Goal: Contribute content: Contribute content

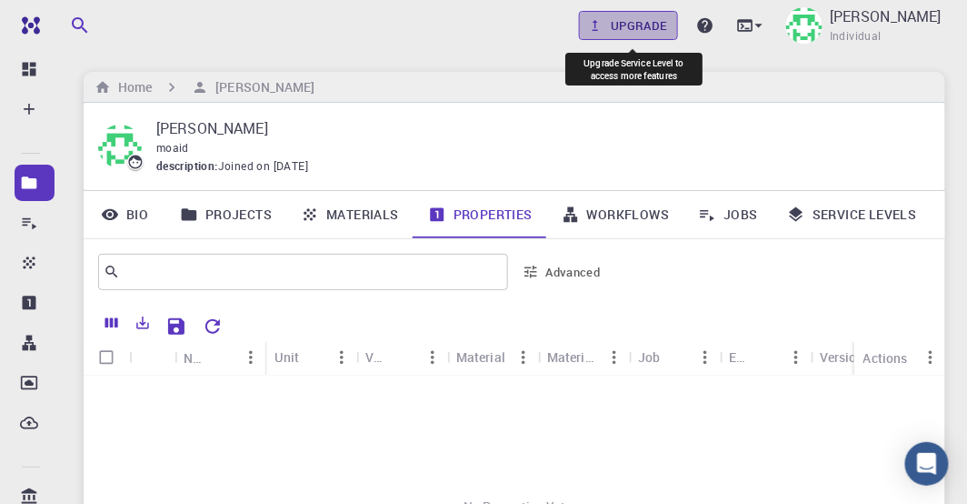
click at [643, 29] on link "Upgrade" at bounding box center [628, 25] width 99 height 29
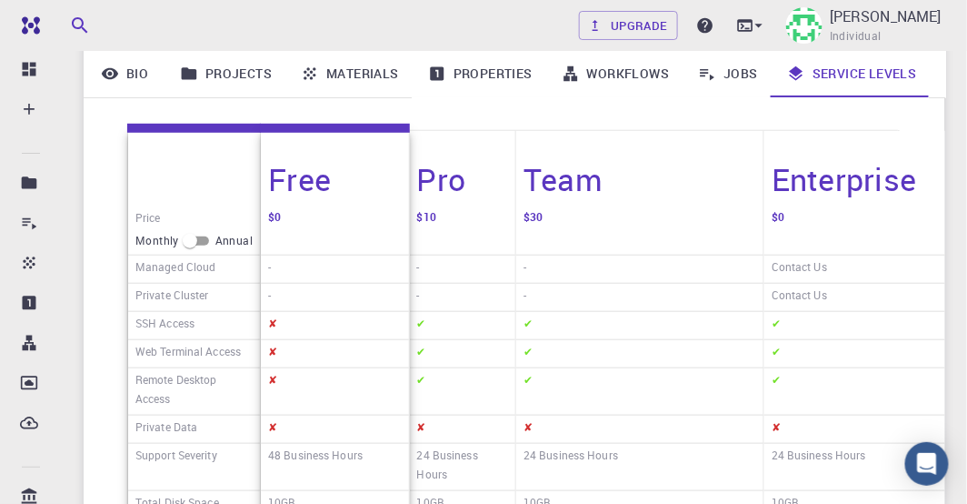
scroll to position [229, 0]
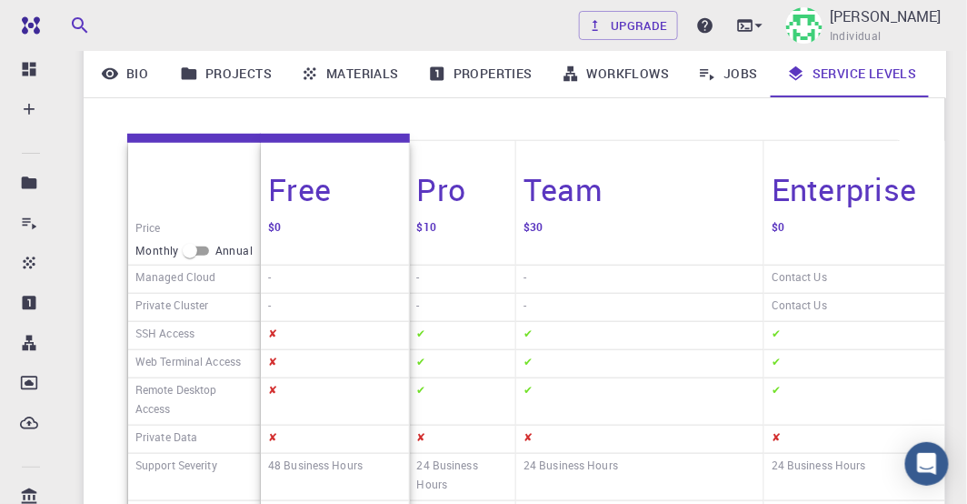
click at [189, 255] on input "checkbox" at bounding box center [189, 251] width 65 height 22
checkbox input "true"
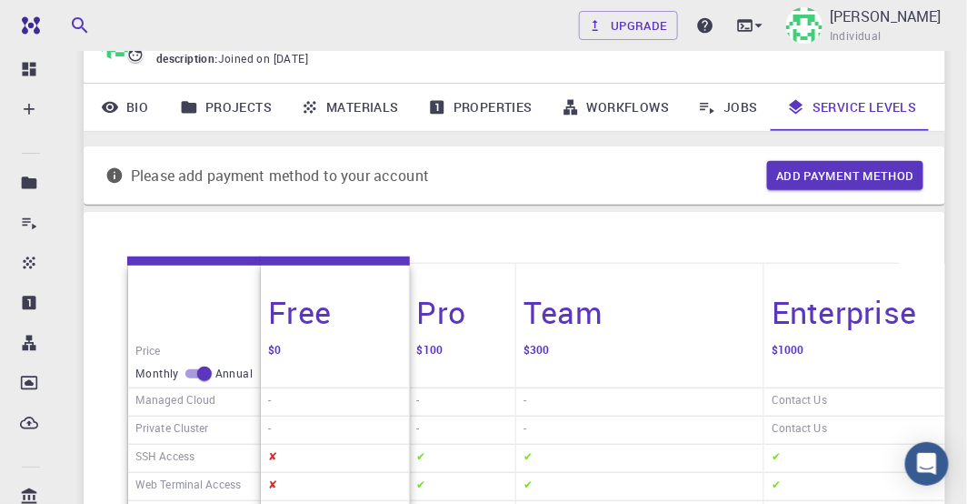
scroll to position [21, 0]
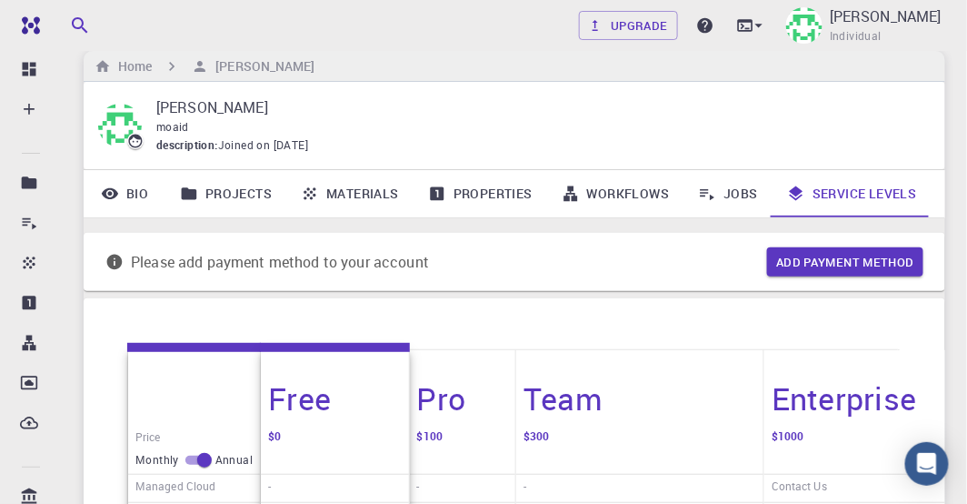
click at [138, 195] on link "Bio" at bounding box center [125, 193] width 82 height 47
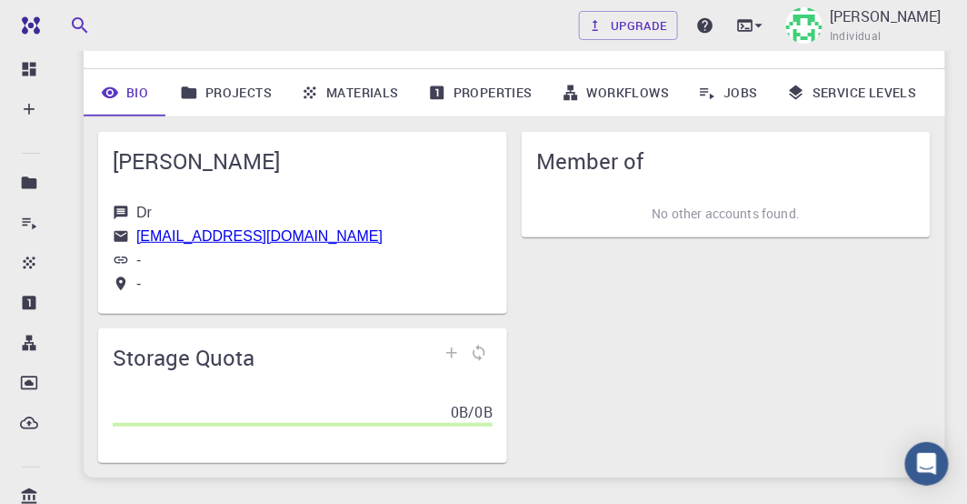
scroll to position [73, 0]
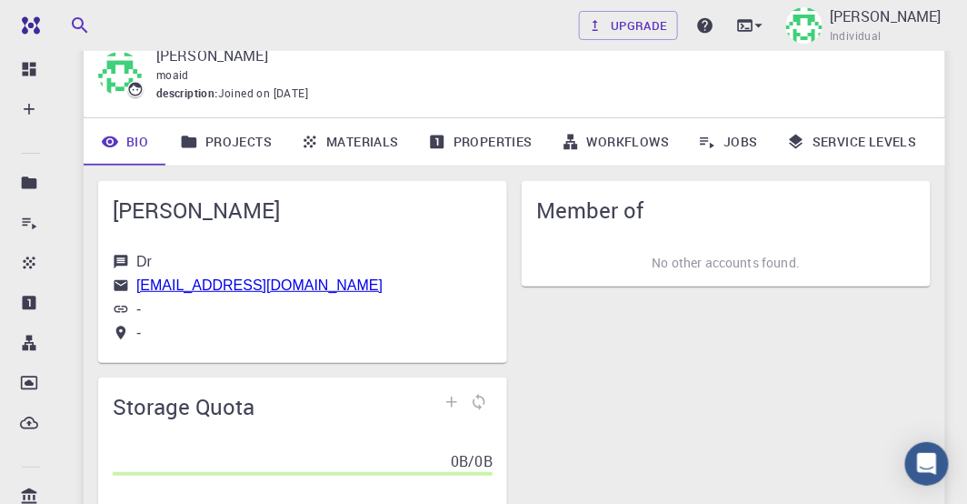
click at [249, 143] on link "Projects" at bounding box center [225, 141] width 121 height 47
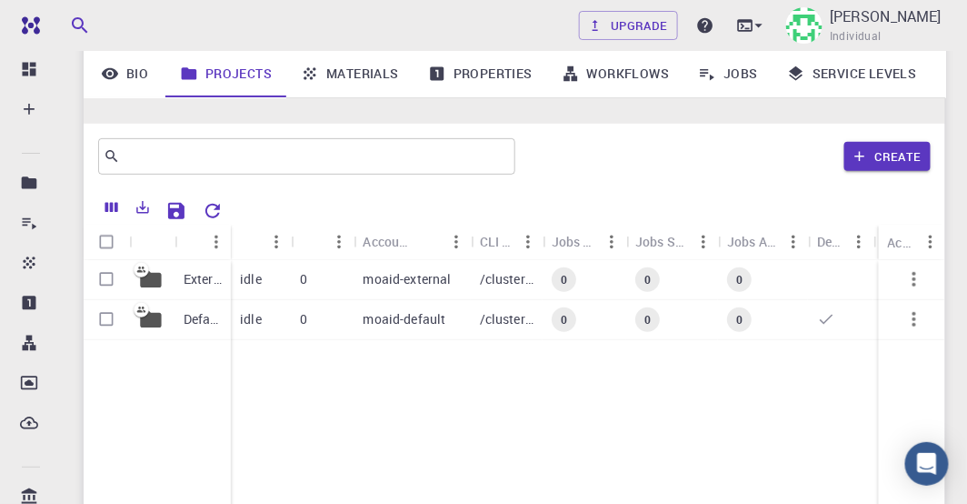
scroll to position [176, 0]
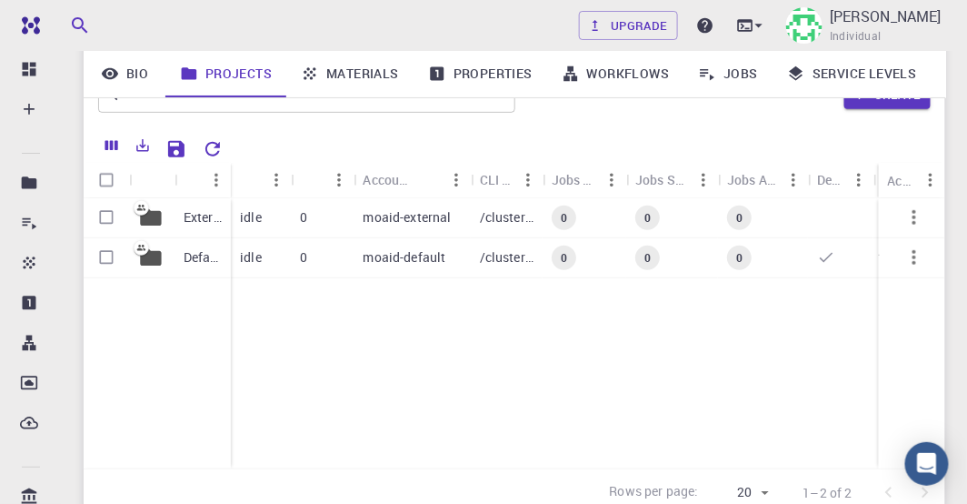
click at [916, 260] on icon "button" at bounding box center [915, 257] width 22 height 22
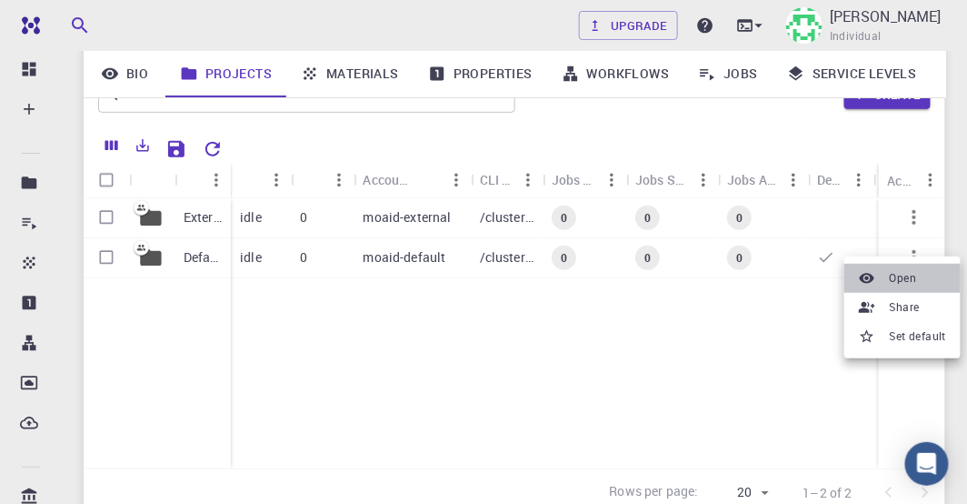
drag, startPoint x: 910, startPoint y: 275, endPoint x: 641, endPoint y: 357, distance: 281.2
click at [910, 276] on span "Open" at bounding box center [903, 278] width 27 height 18
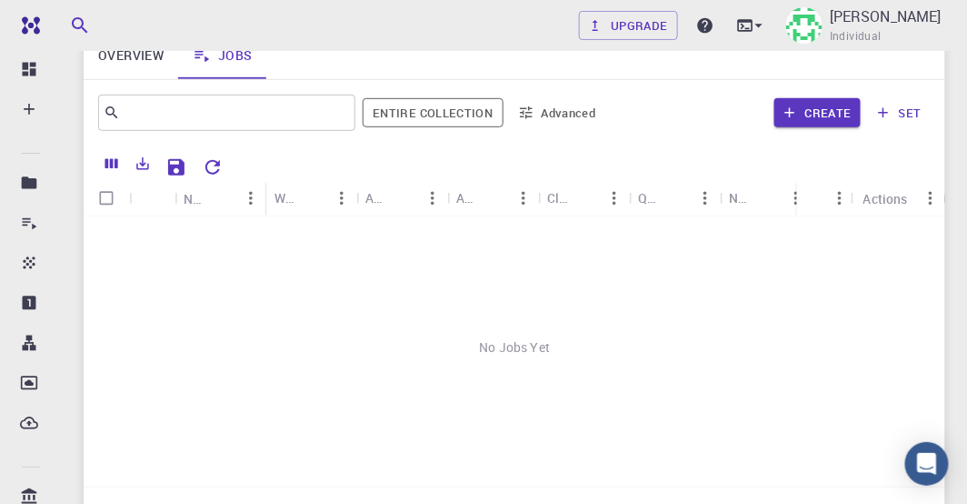
scroll to position [155, 0]
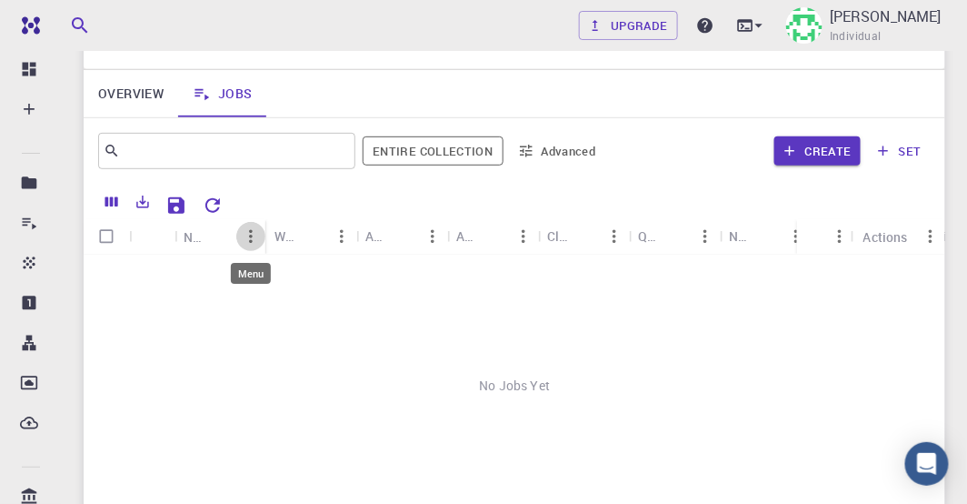
click at [245, 239] on icon "Menu" at bounding box center [251, 236] width 20 height 20
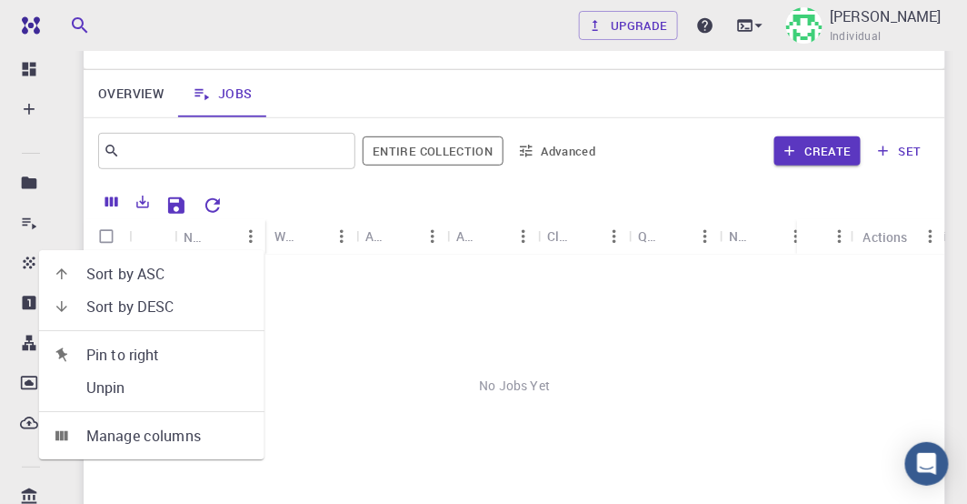
click at [353, 311] on div "No Jobs Yet" at bounding box center [515, 385] width 863 height 261
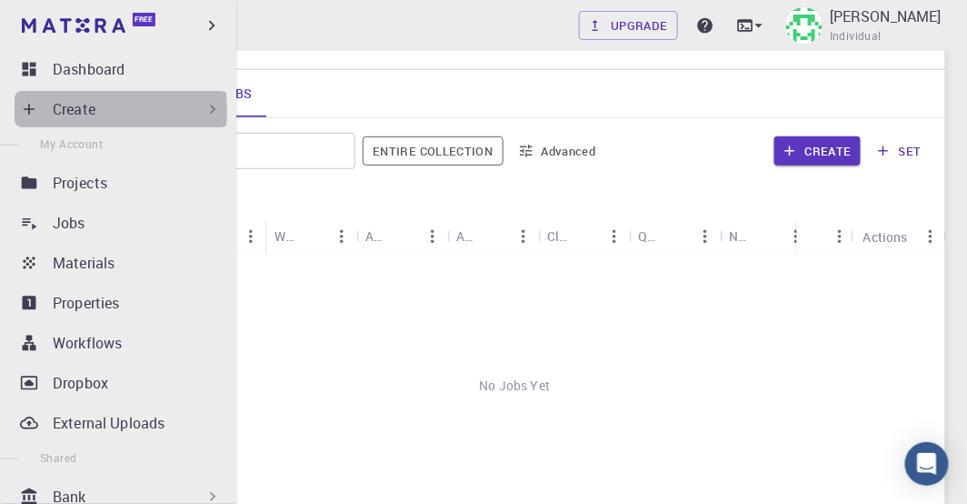
click at [79, 111] on p "Create" at bounding box center [74, 109] width 43 height 22
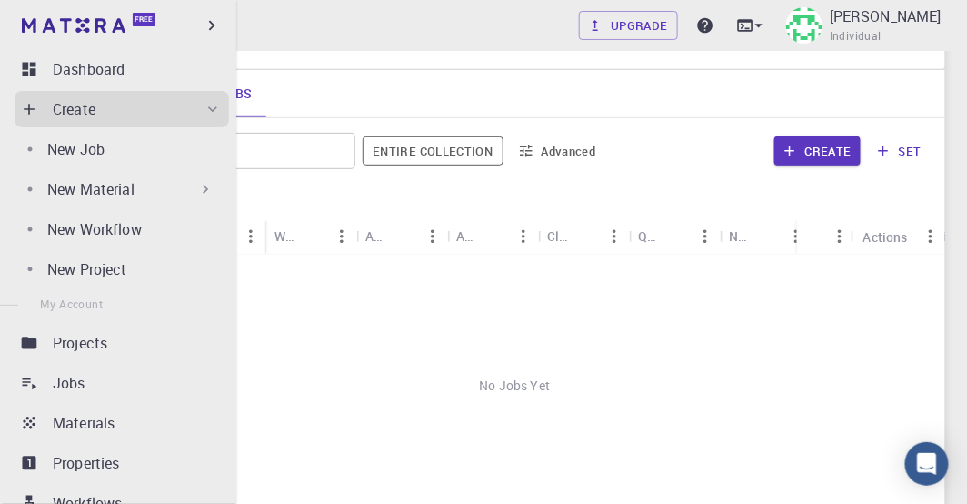
click at [88, 185] on p "New Material" at bounding box center [90, 189] width 87 height 22
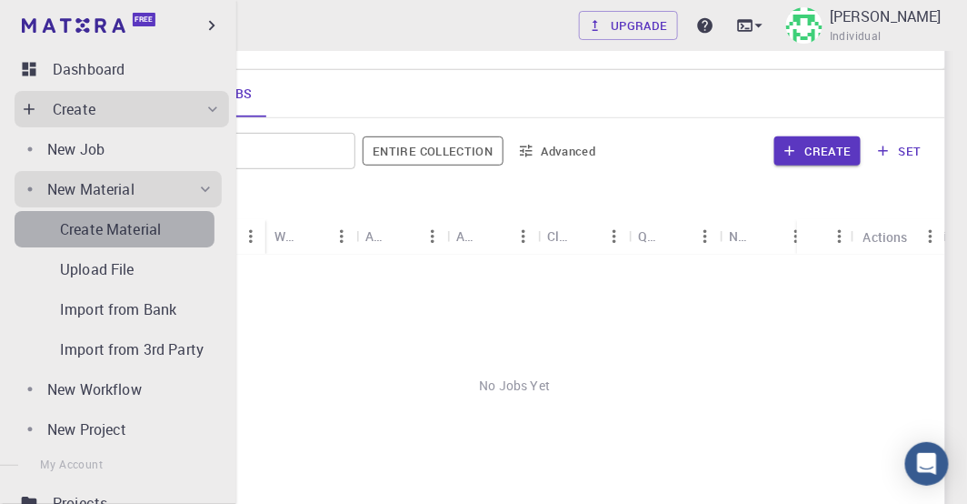
click at [128, 235] on p "Create Material" at bounding box center [110, 229] width 101 height 22
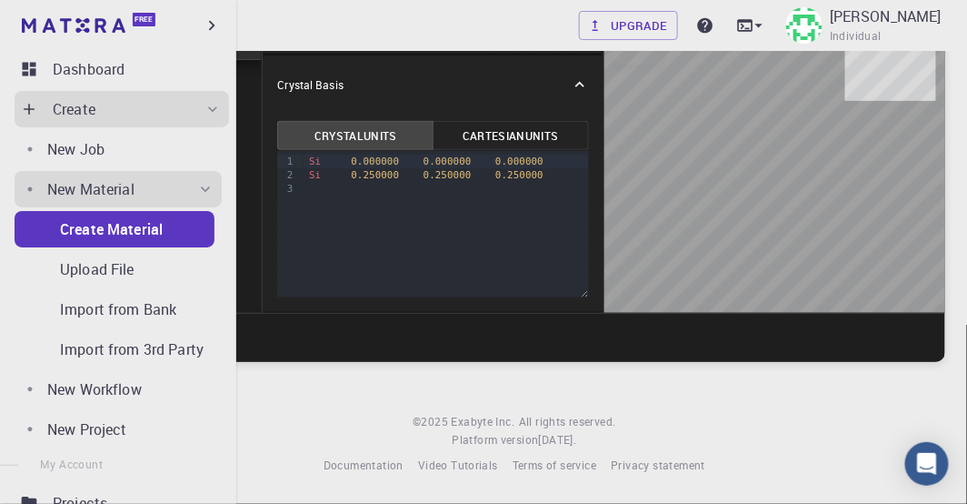
scroll to position [137, 0]
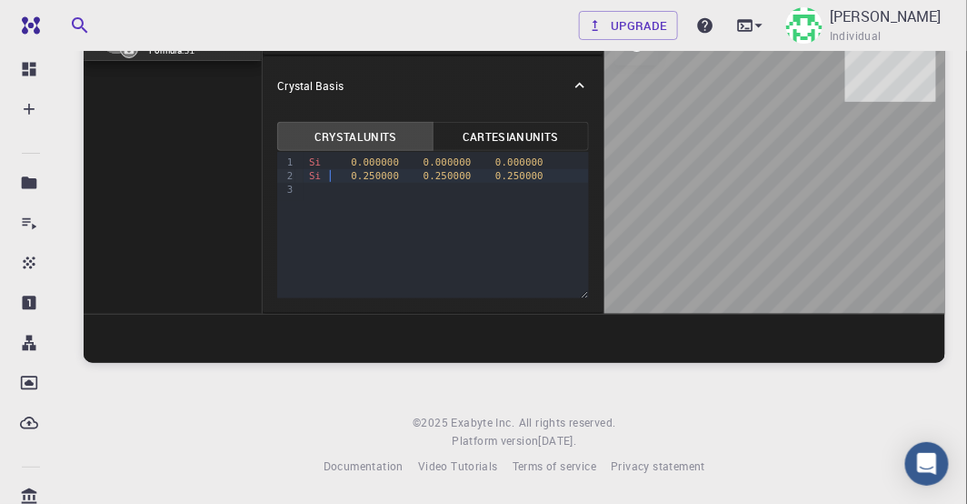
click at [328, 171] on div "Si 0.250000 0.250000 0.250000" at bounding box center [446, 176] width 285 height 14
click at [325, 167] on div "Si 0.000000 0.000000 0.000000" at bounding box center [446, 162] width 285 height 14
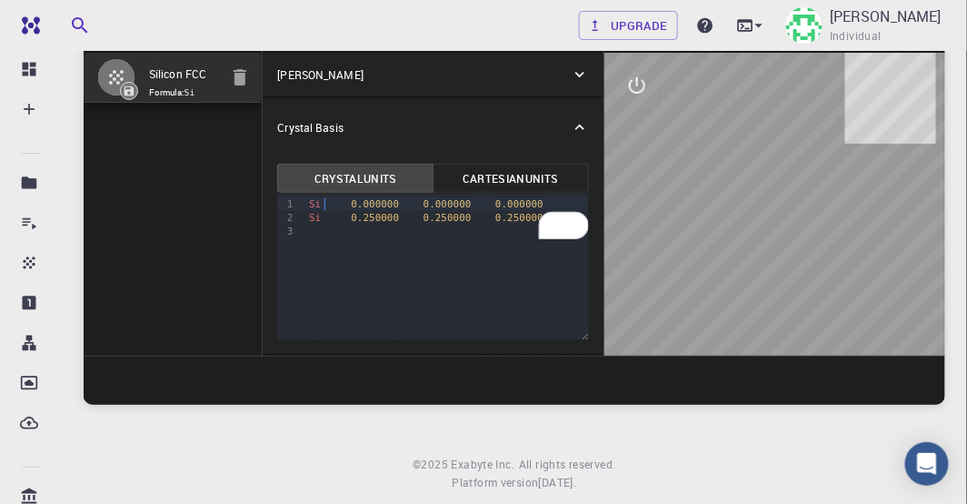
scroll to position [34, 0]
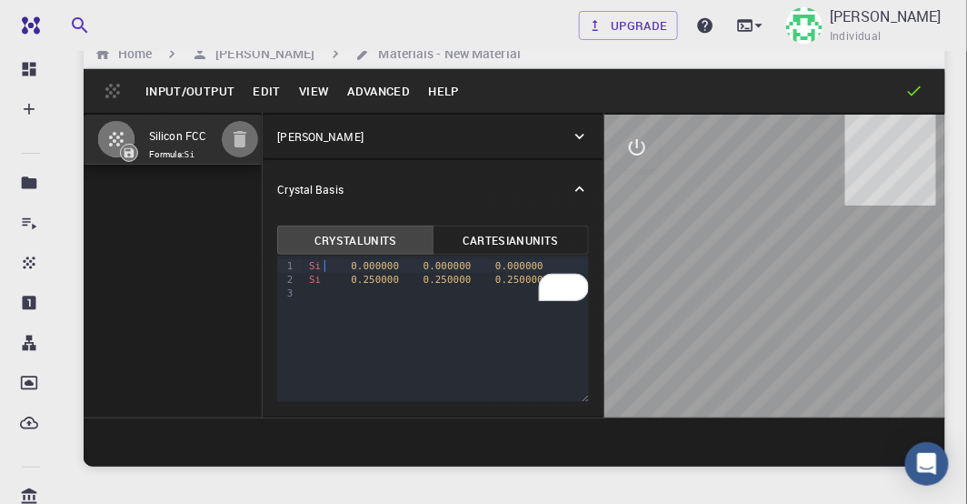
click at [240, 142] on icon "button" at bounding box center [240, 139] width 13 height 16
click at [575, 136] on icon at bounding box center [580, 136] width 18 height 18
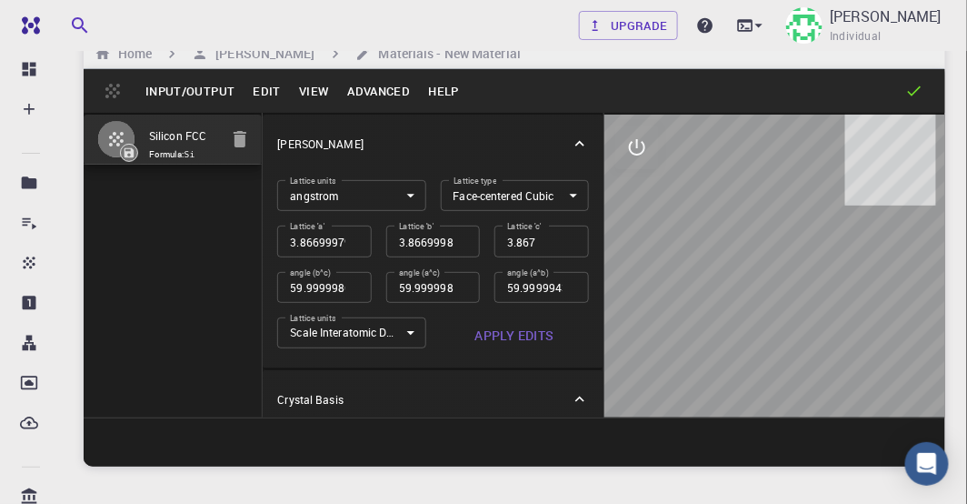
click at [575, 145] on icon at bounding box center [579, 143] width 9 height 5
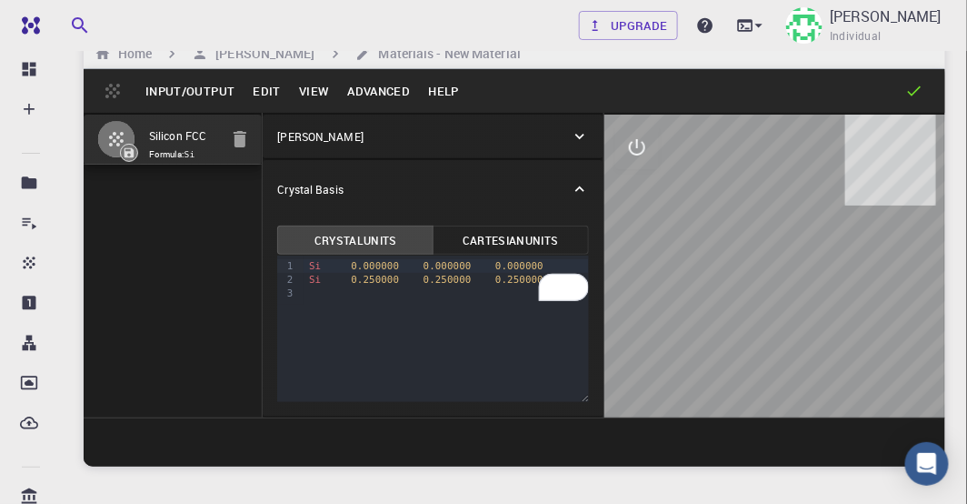
click at [195, 153] on code "Si" at bounding box center [190, 154] width 11 height 10
click at [202, 155] on span "Formula: Si" at bounding box center [183, 154] width 69 height 15
click at [195, 155] on code "Si" at bounding box center [190, 154] width 11 height 10
click at [168, 92] on button "Input/Output" at bounding box center [189, 90] width 107 height 29
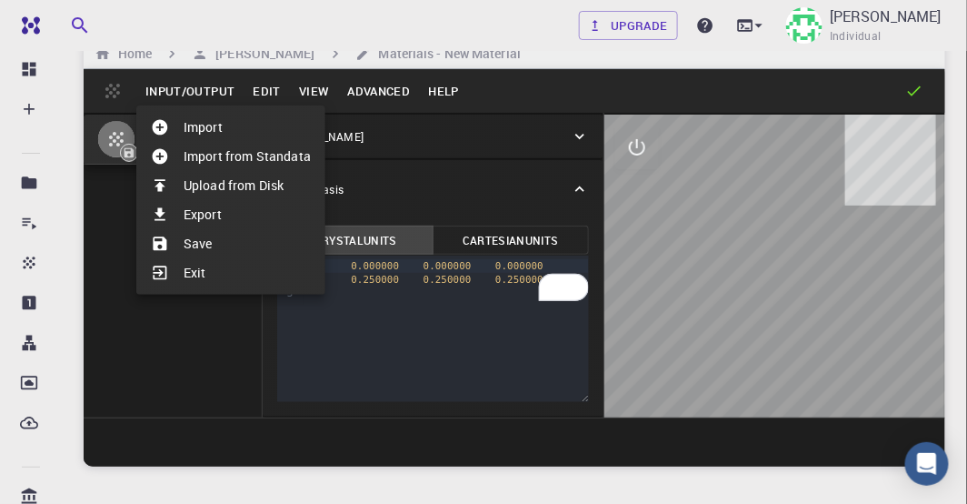
click at [194, 274] on li "Exit" at bounding box center [230, 272] width 189 height 29
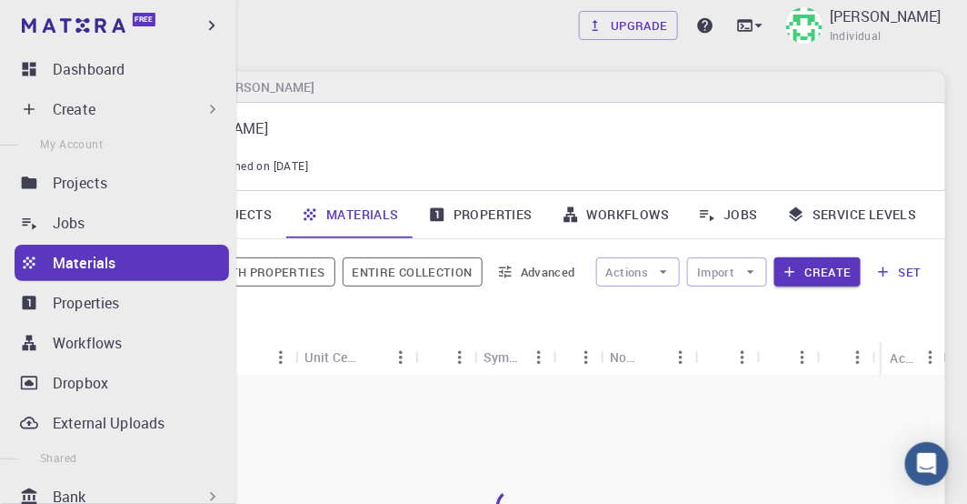
click at [65, 112] on p "Create" at bounding box center [74, 109] width 43 height 22
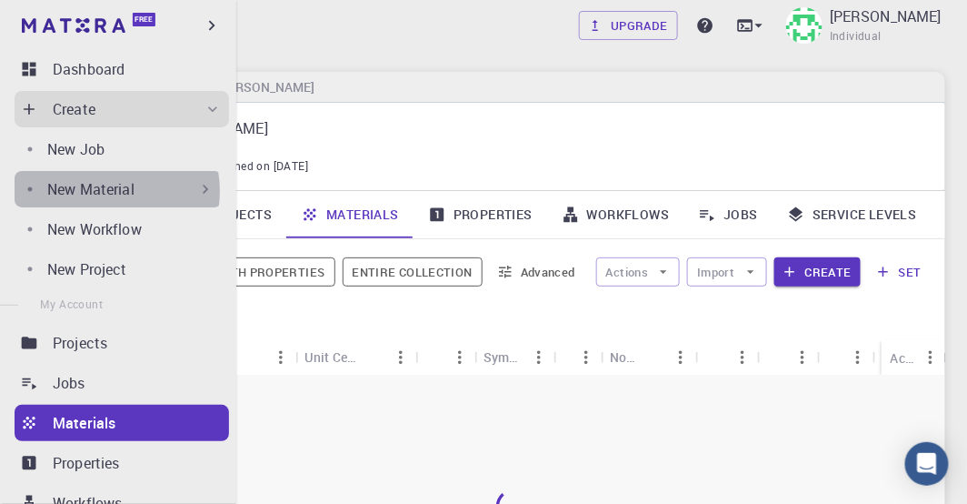
click at [96, 191] on p "New Material" at bounding box center [90, 189] width 87 height 22
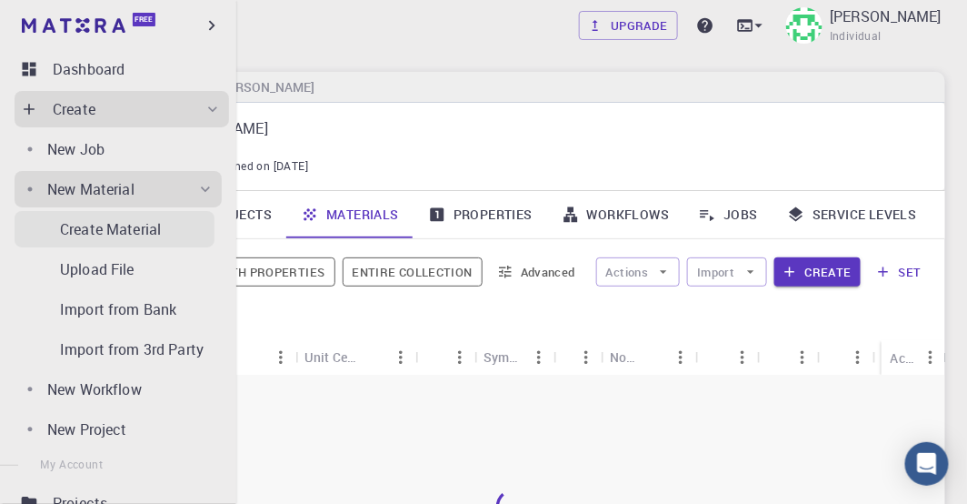
click at [114, 226] on p "Create Material" at bounding box center [110, 229] width 101 height 22
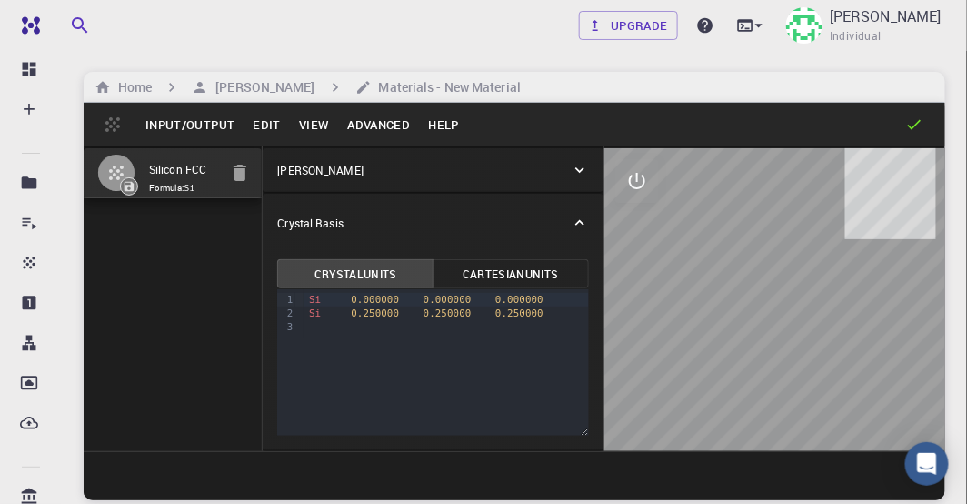
click at [118, 171] on icon "button" at bounding box center [116, 172] width 15 height 15
click at [195, 190] on code "Si" at bounding box center [190, 188] width 11 height 10
click at [195, 189] on code "Si" at bounding box center [190, 188] width 11 height 10
drag, startPoint x: 196, startPoint y: 189, endPoint x: 193, endPoint y: 206, distance: 17.7
click at [190, 189] on code "Si" at bounding box center [190, 188] width 11 height 10
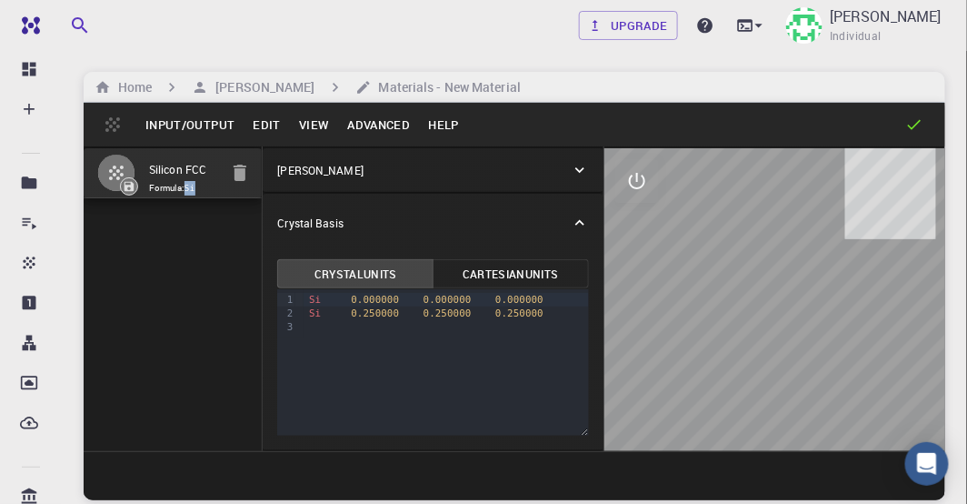
click at [458, 184] on div "Crystal Lattice" at bounding box center [433, 170] width 340 height 44
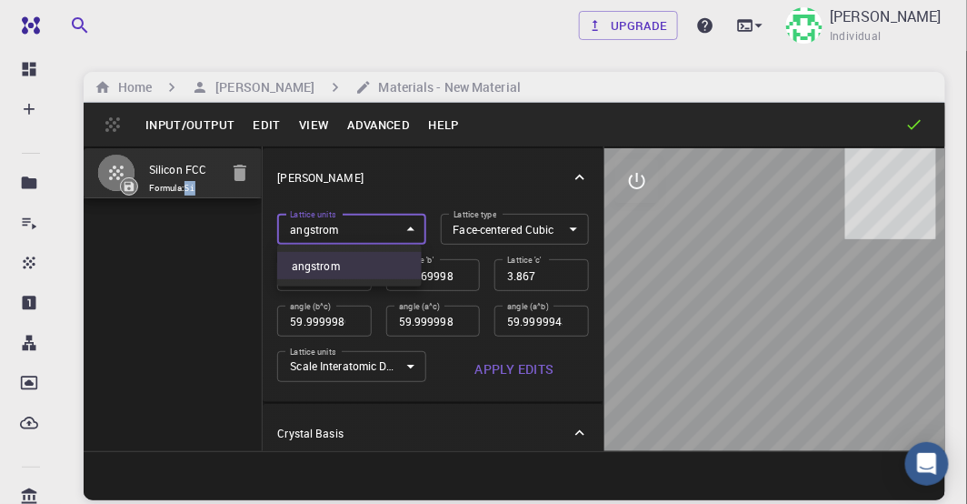
click at [406, 229] on body "Free Dashboard Create New Job New Material Create Material Upload File Import f…" at bounding box center [483, 321] width 967 height 642
click at [406, 229] on div at bounding box center [483, 252] width 967 height 504
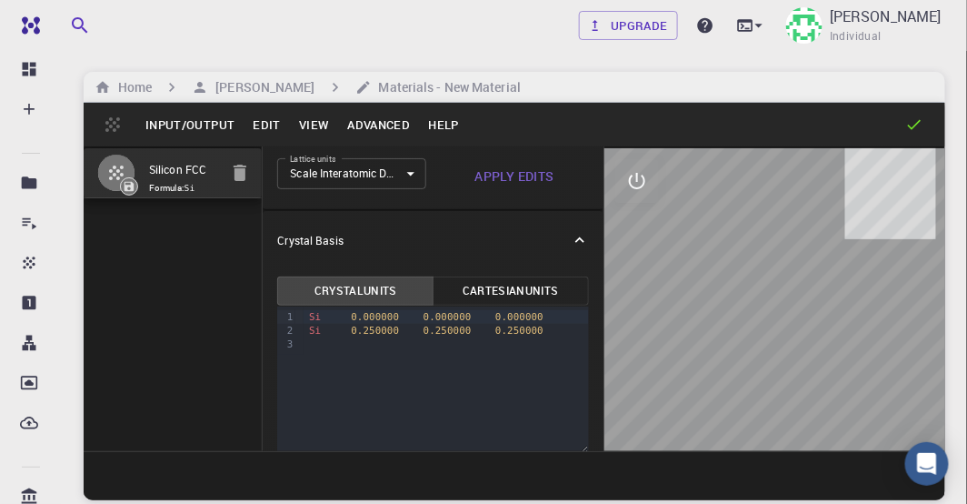
scroll to position [207, 0]
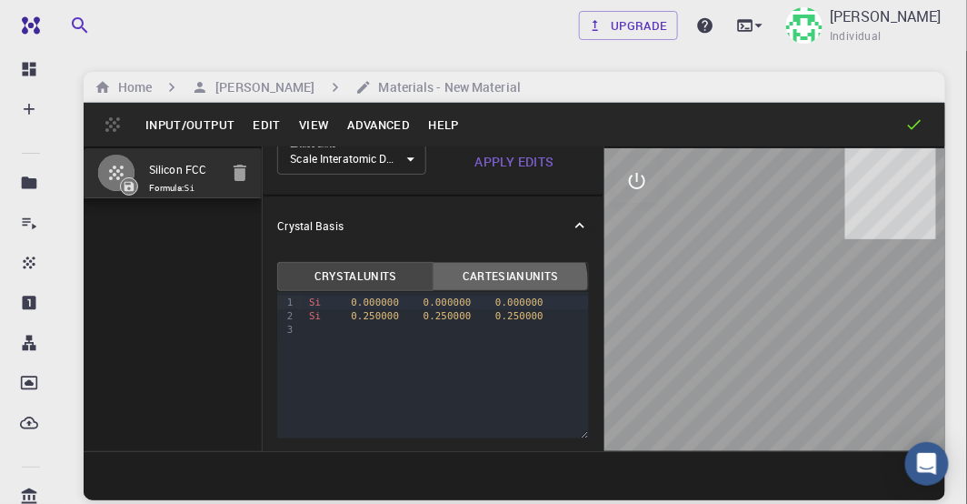
click at [504, 280] on button "Cartesian Units" at bounding box center [511, 276] width 156 height 29
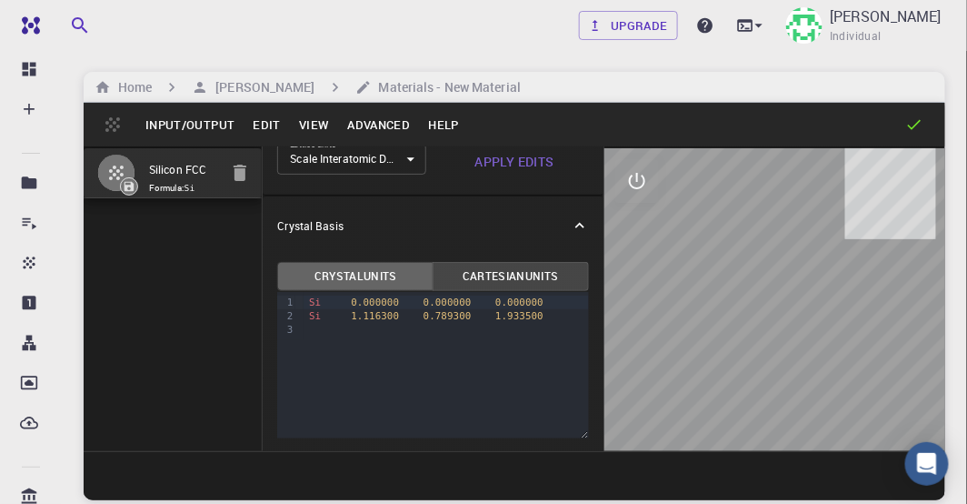
click at [388, 267] on button "Crystal Units" at bounding box center [355, 276] width 156 height 29
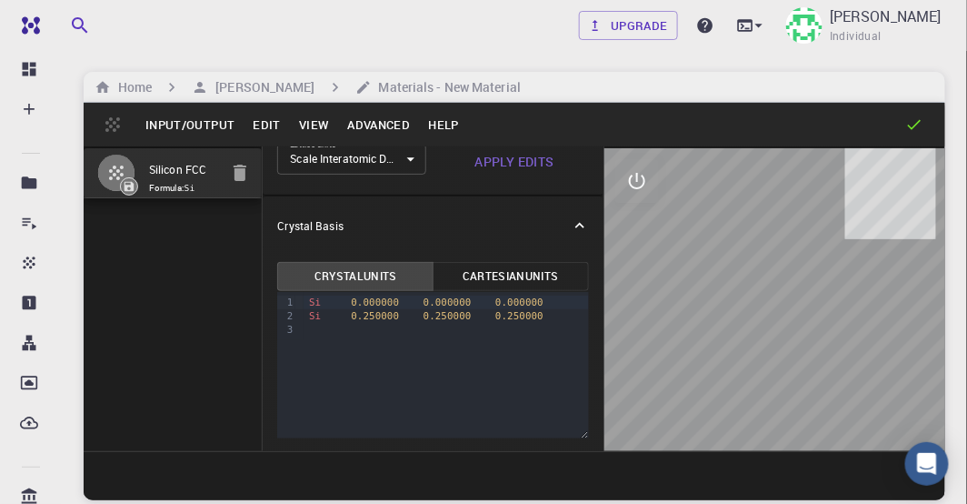
scroll to position [208, 0]
